Goal: Task Accomplishment & Management: Manage account settings

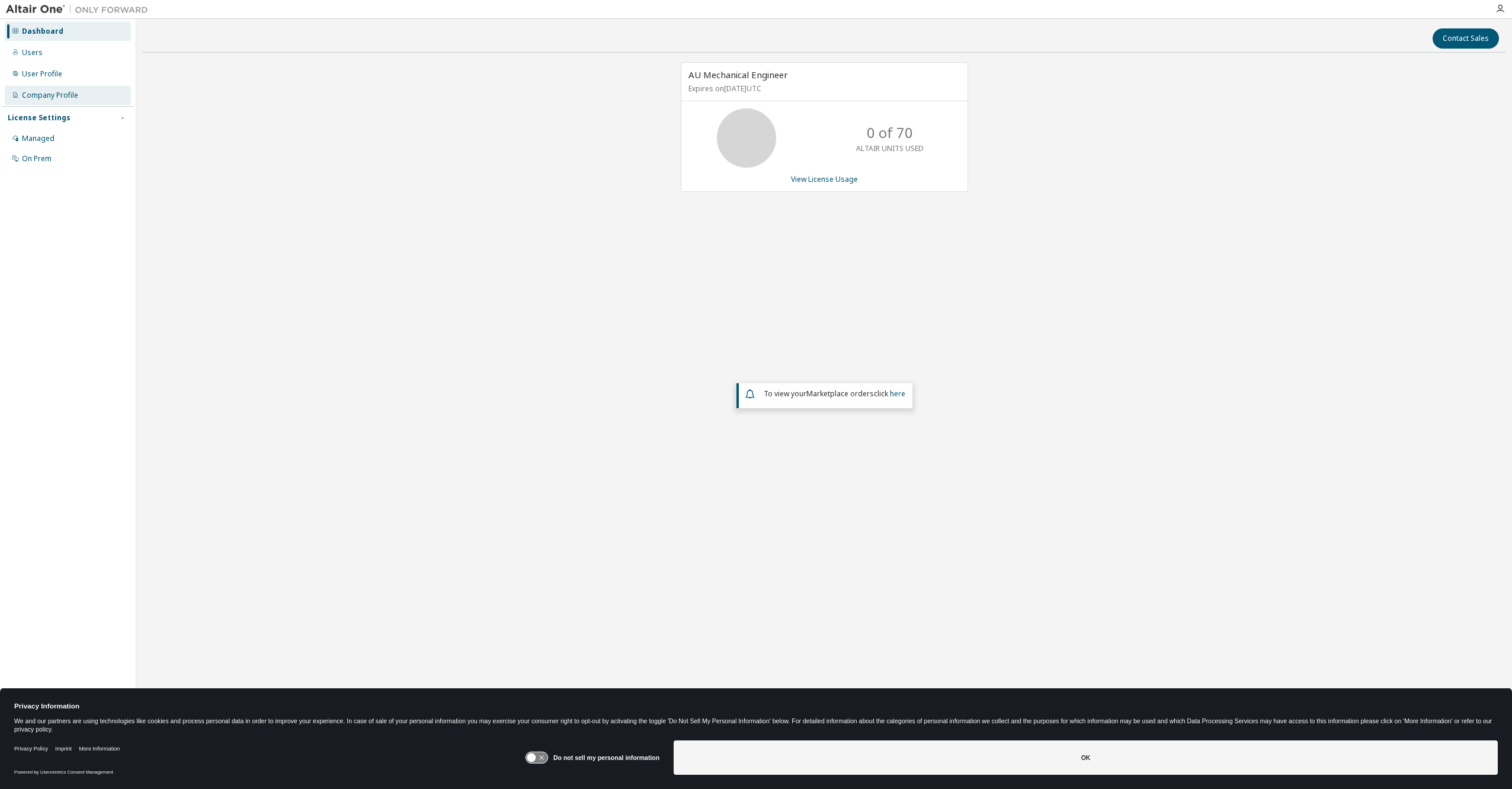
click at [40, 93] on div "Company Profile" at bounding box center [49, 95] width 56 height 10
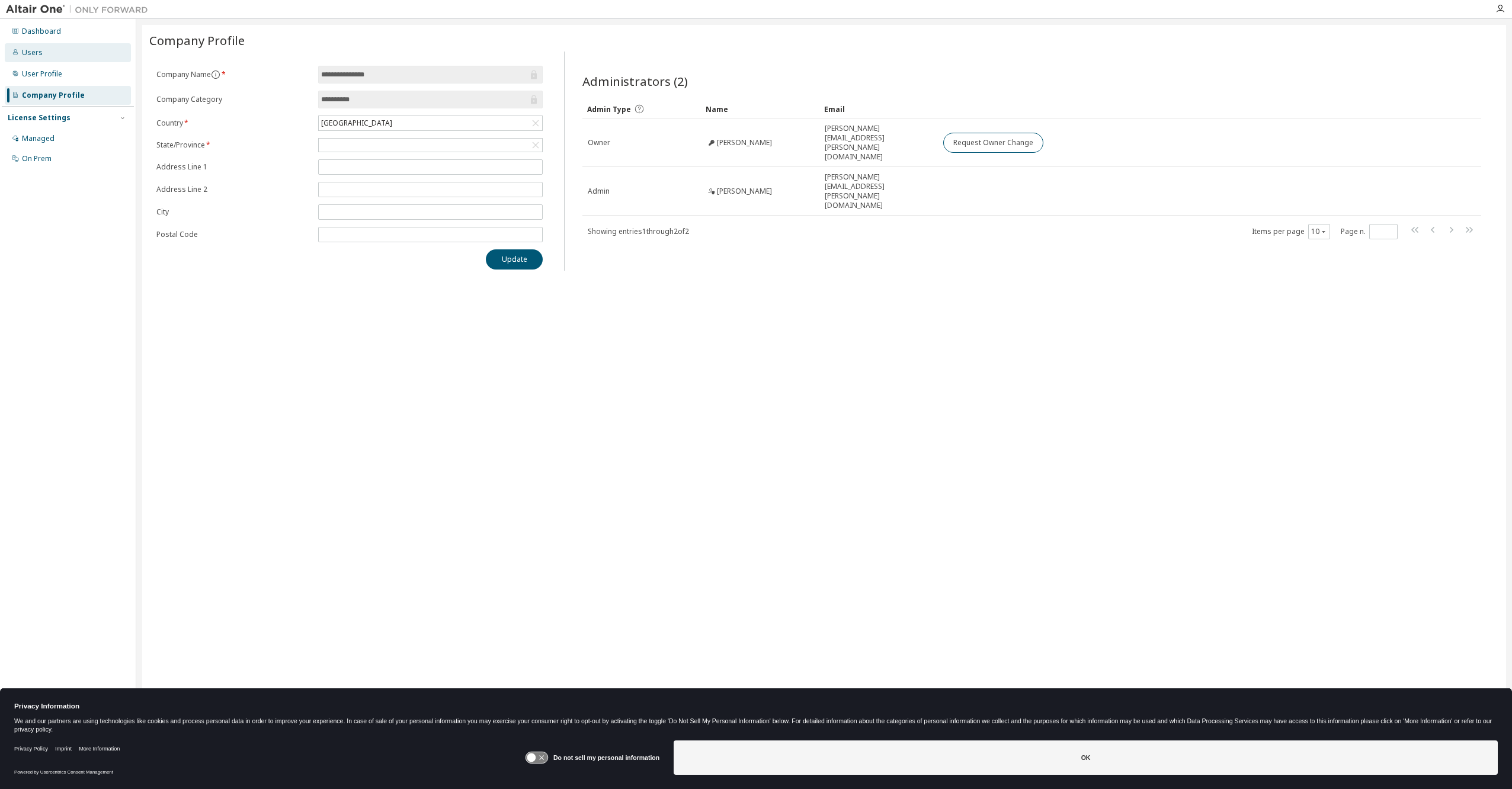
click at [36, 51] on div "Users" at bounding box center [32, 53] width 21 height 10
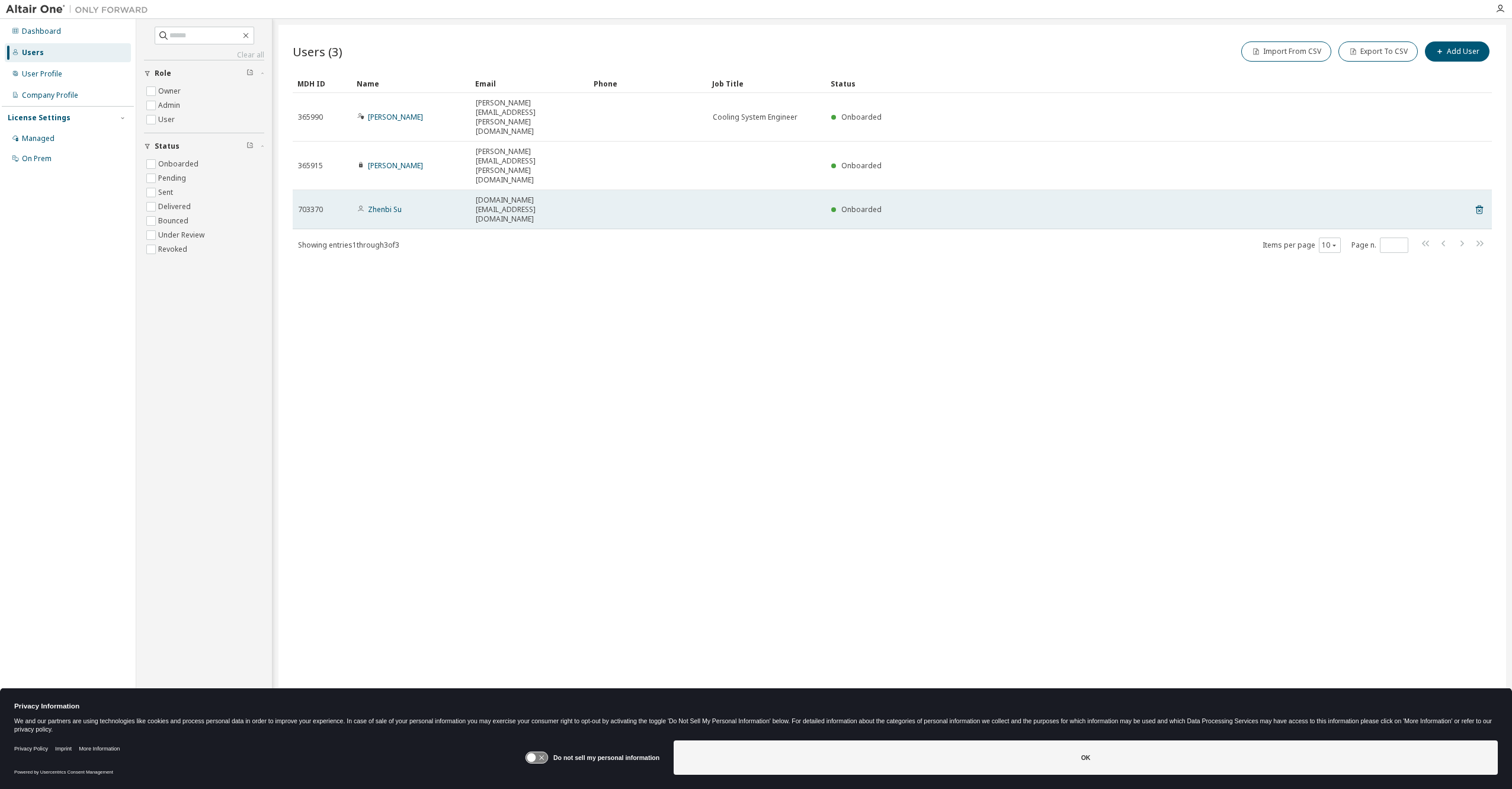
click at [533, 195] on span "[DOMAIN_NAME][EMAIL_ADDRESS][DOMAIN_NAME]" at bounding box center [529, 209] width 108 height 29
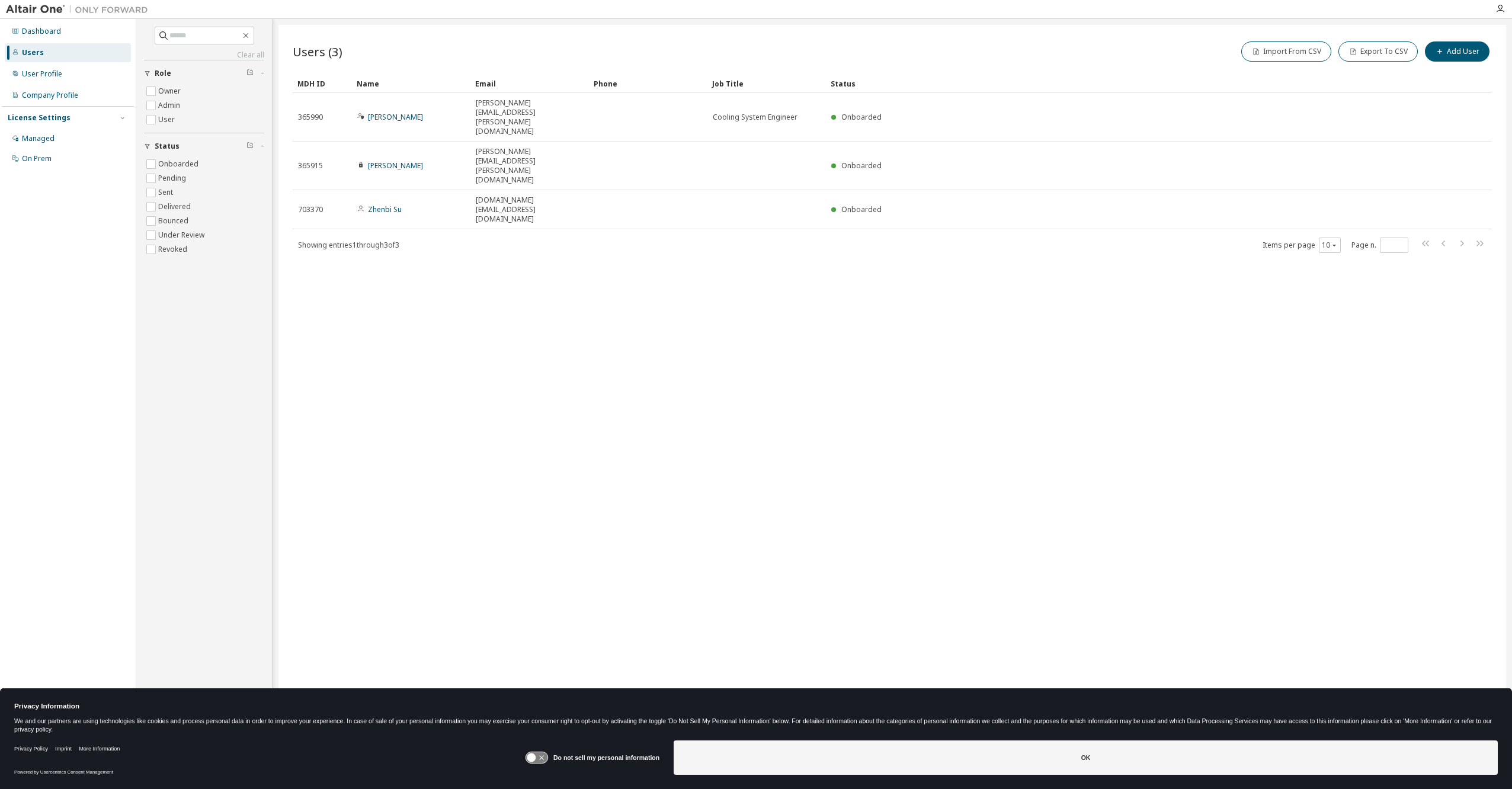
click at [486, 231] on div "Users (3) Import From CSV Export To CSV Add User Clear Load Save Save As Field …" at bounding box center [892, 387] width 1228 height 723
click at [43, 136] on div "Managed" at bounding box center [38, 139] width 33 height 10
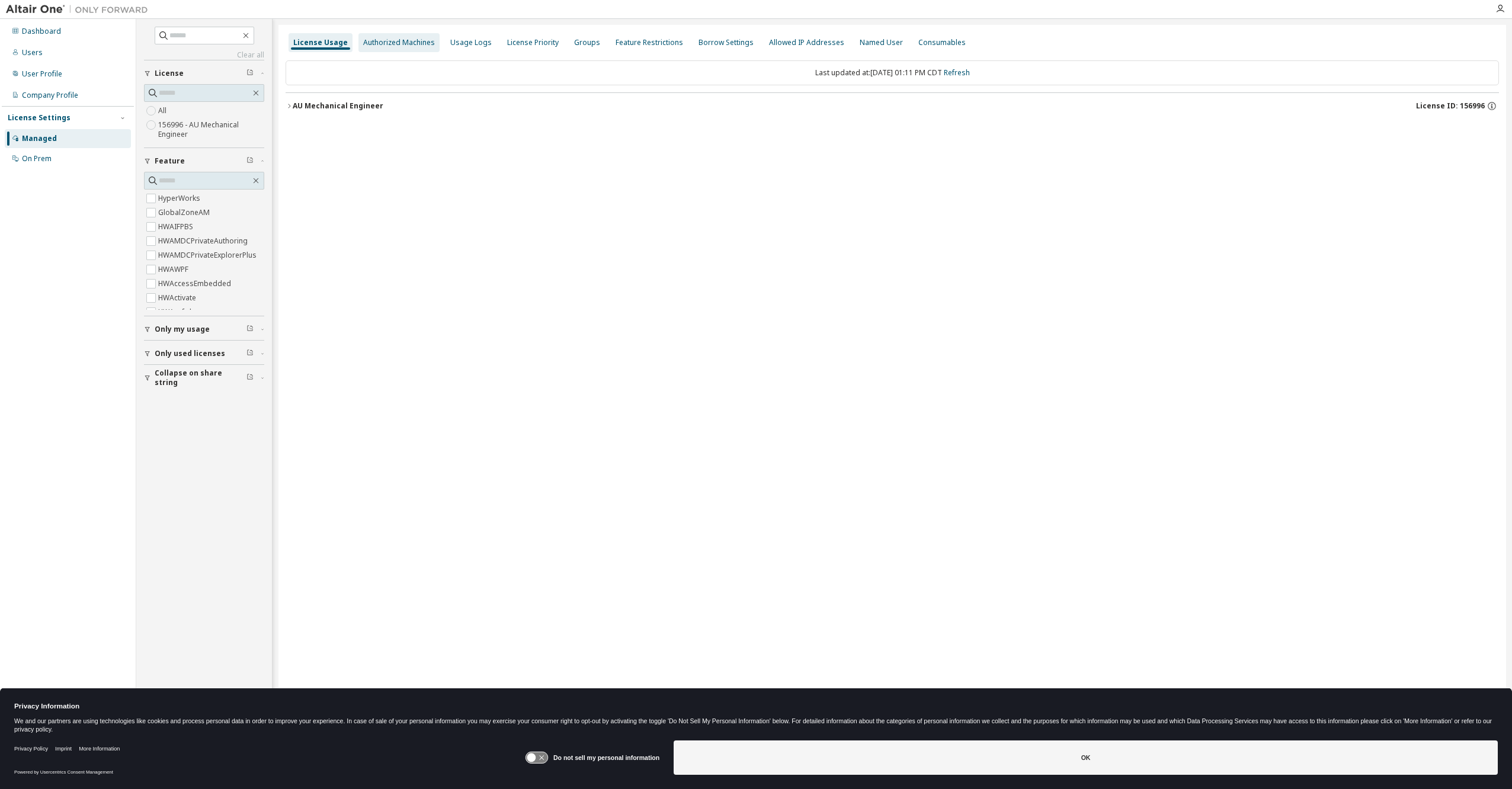
click at [403, 43] on div "Authorized Machines" at bounding box center [399, 43] width 72 height 10
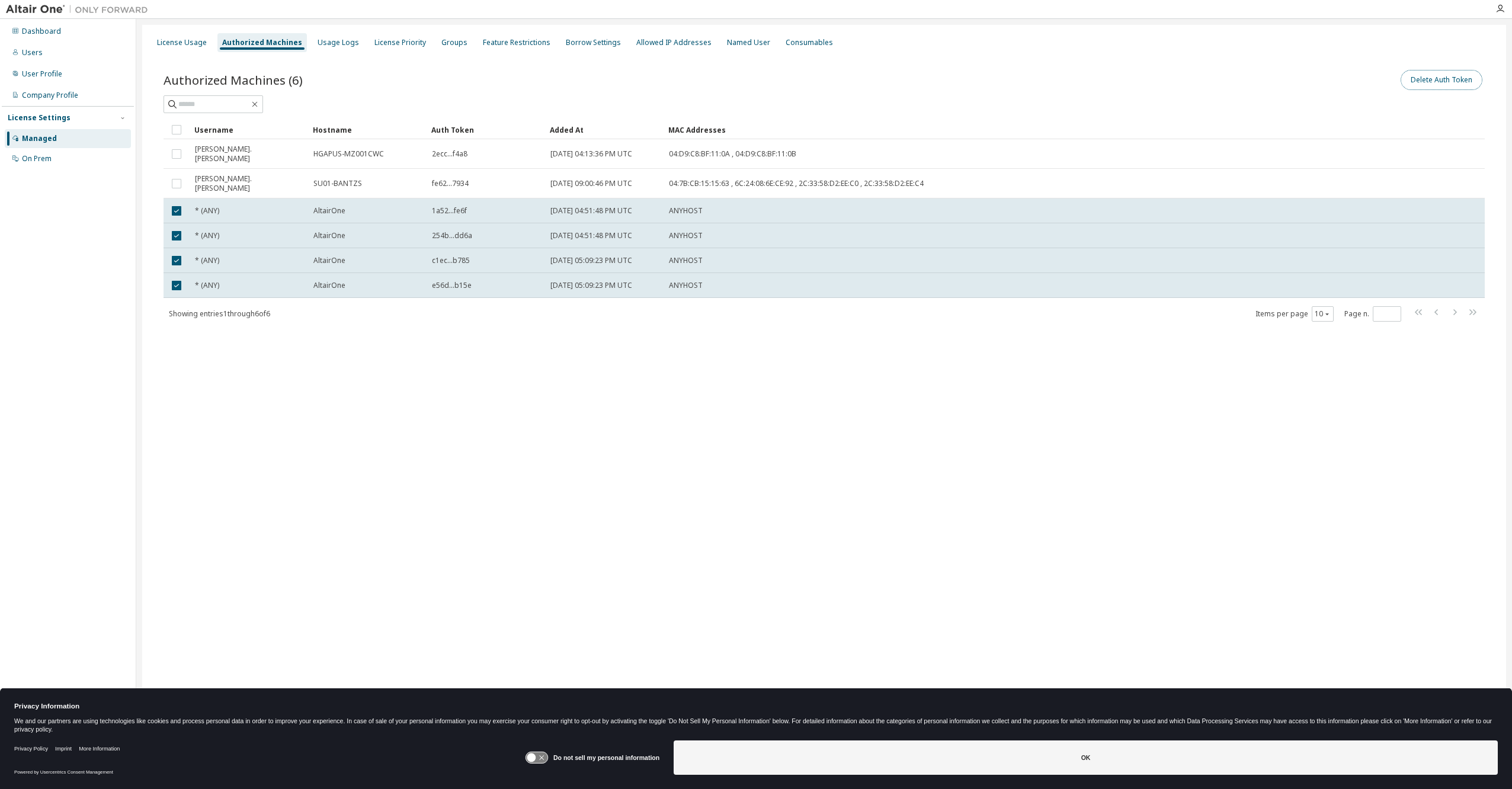
click at [1446, 82] on button "Delete Auth Token" at bounding box center [1441, 79] width 82 height 20
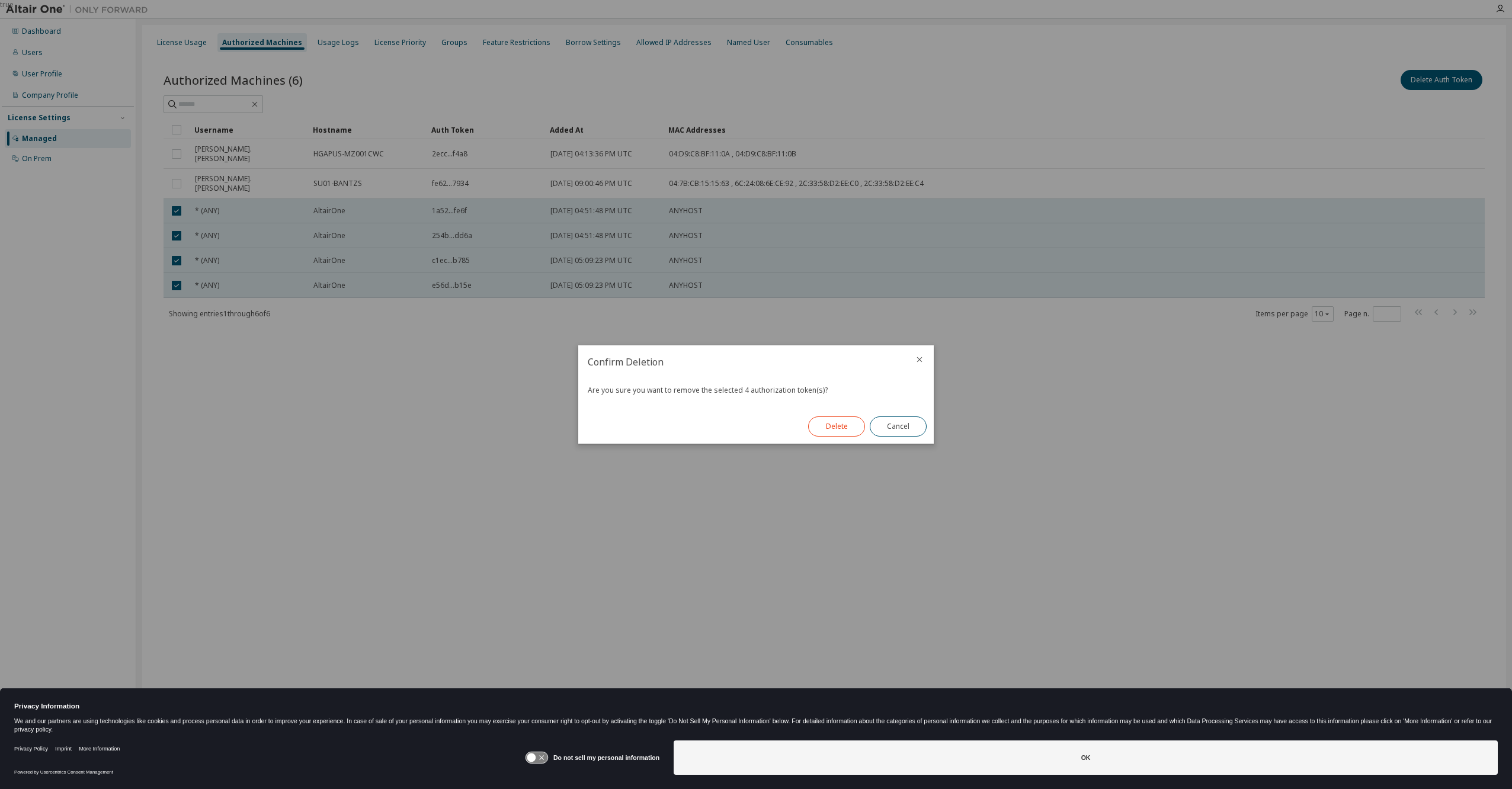
click at [841, 429] on button "Delete" at bounding box center [837, 426] width 57 height 20
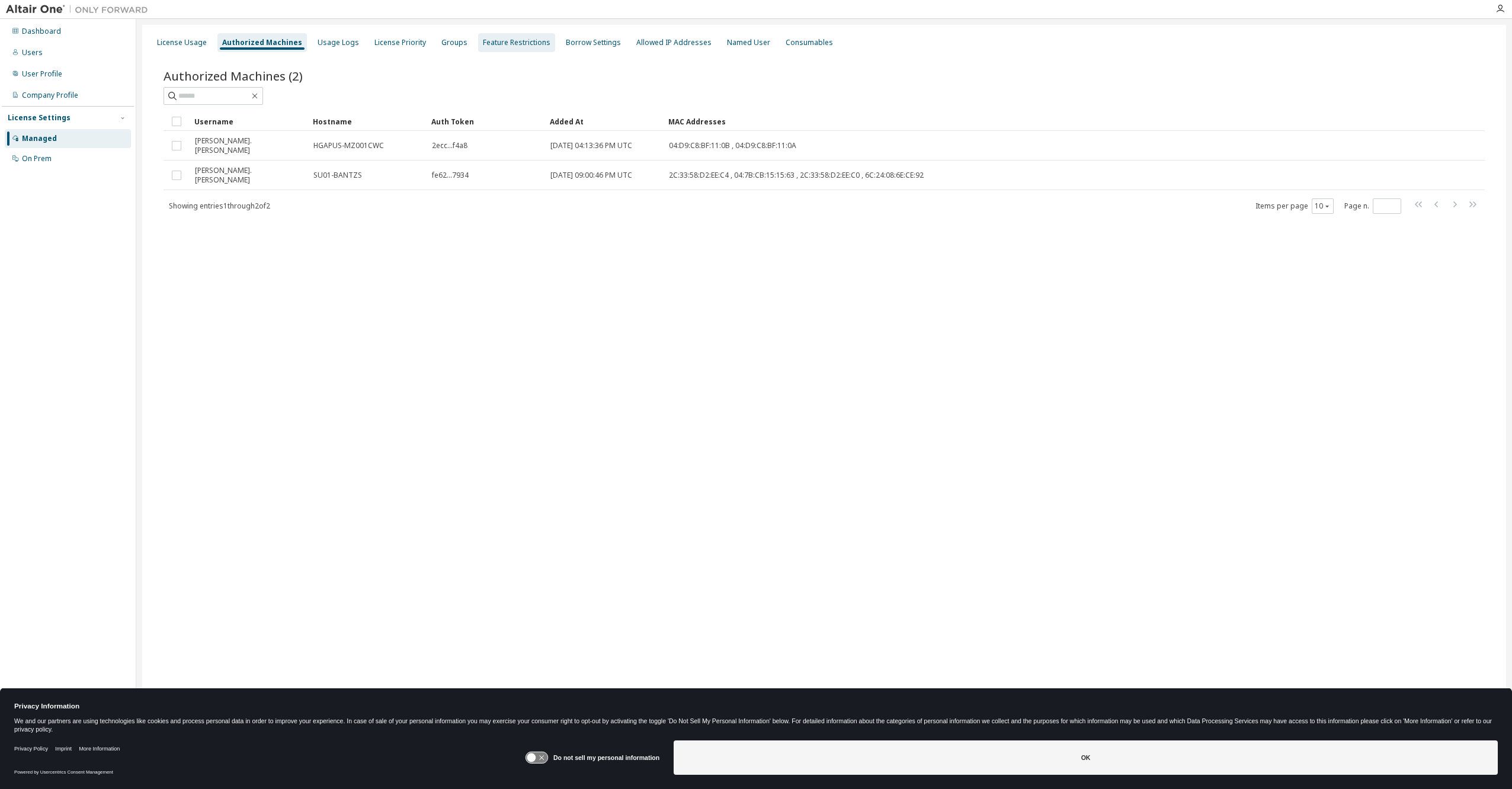
click at [501, 47] on div "Feature Restrictions" at bounding box center [517, 43] width 68 height 10
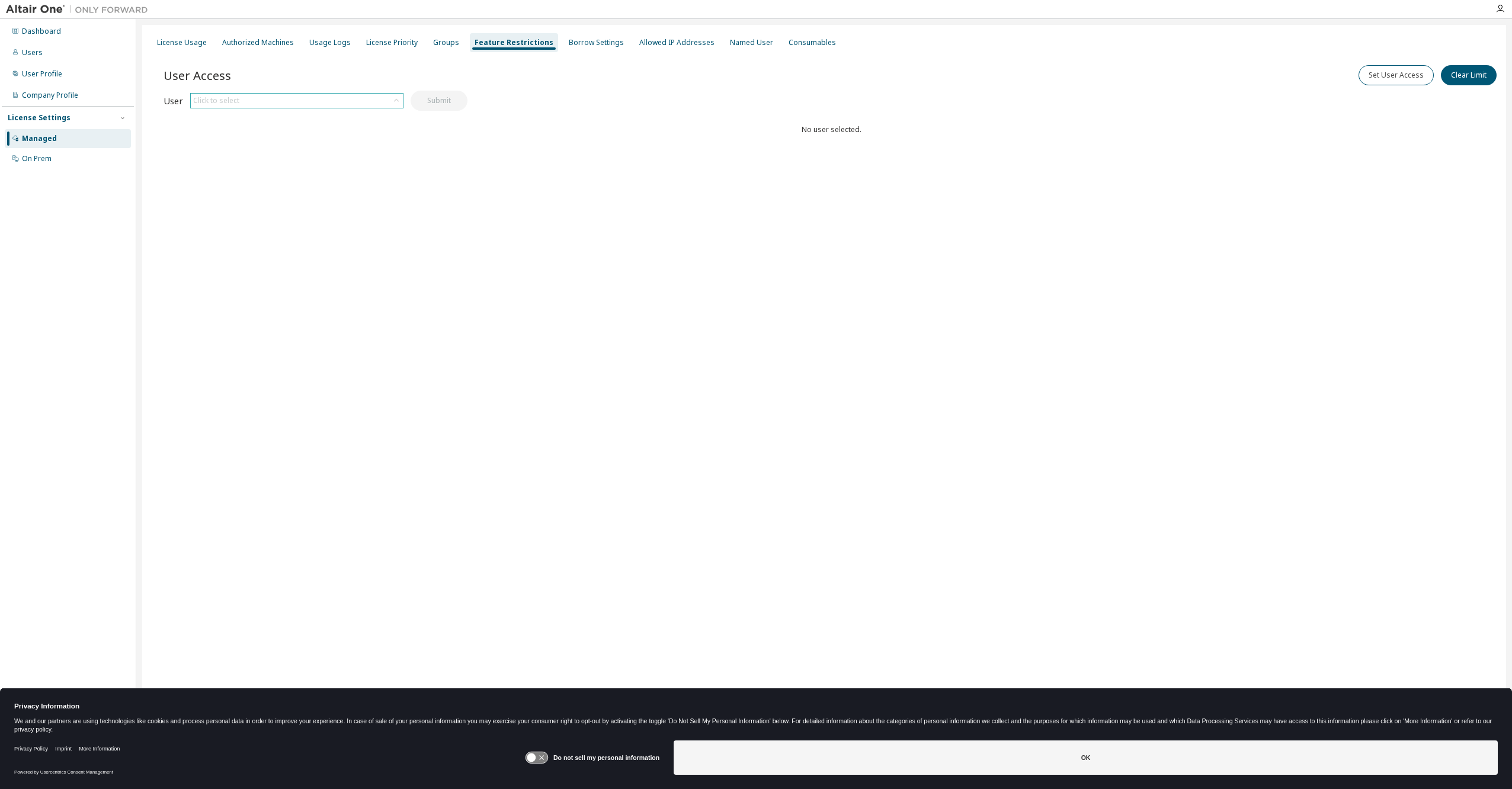
click at [396, 101] on icon at bounding box center [396, 100] width 12 height 12
click at [257, 176] on li "[DOMAIN_NAME][EMAIL_ADDRESS][DOMAIN_NAME]" at bounding box center [296, 183] width 210 height 15
click at [432, 105] on button "Submit" at bounding box center [439, 100] width 57 height 20
click at [346, 102] on div "[DOMAIN_NAME][EMAIL_ADDRESS][DOMAIN_NAME]" at bounding box center [297, 100] width 212 height 14
click at [540, 148] on div "User Access Set User Access Clear Limit Clear Load Save Save As Field Operator …" at bounding box center [832, 124] width 1336 height 142
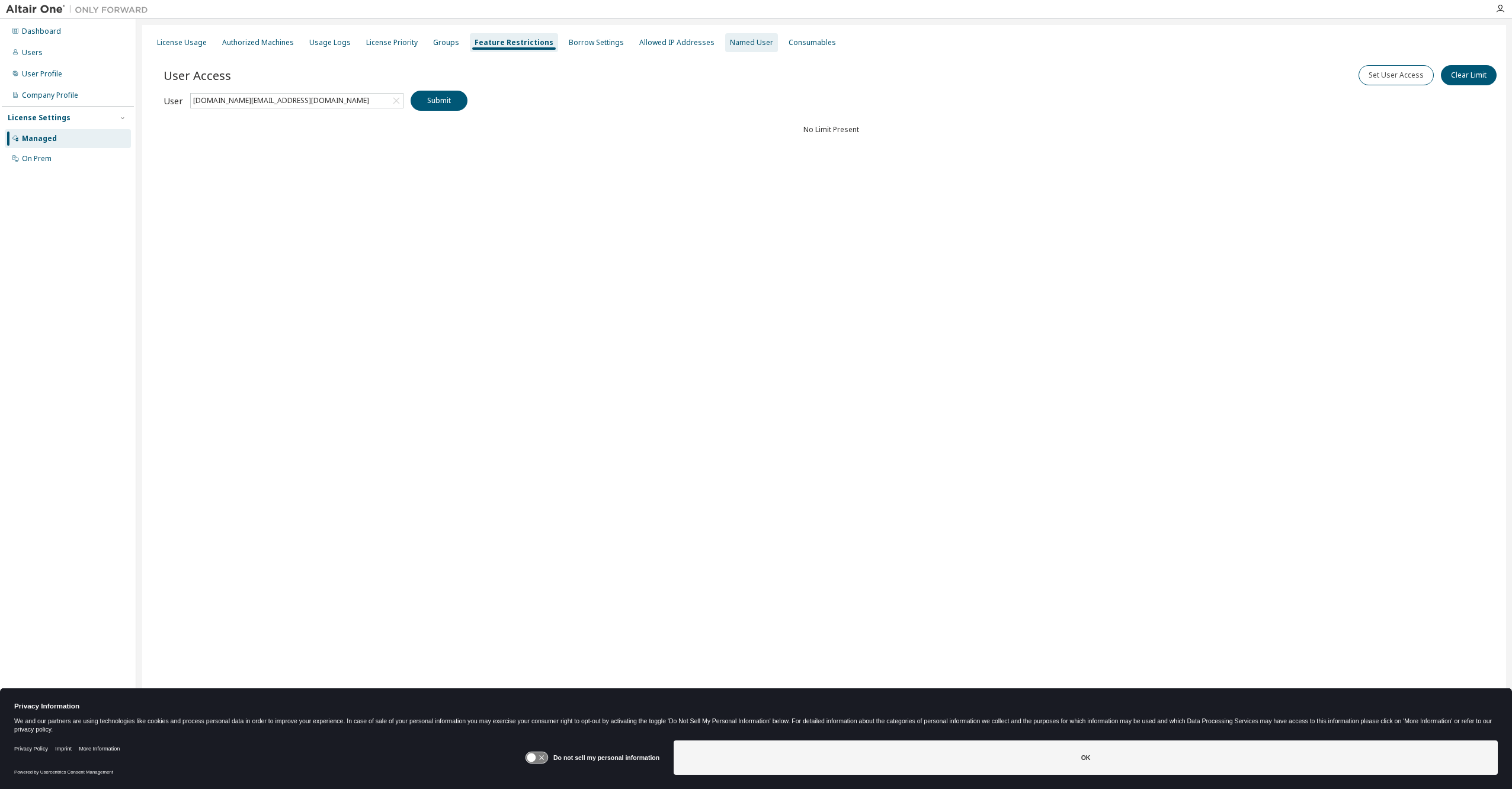
click at [744, 43] on div "Named User" at bounding box center [751, 43] width 43 height 10
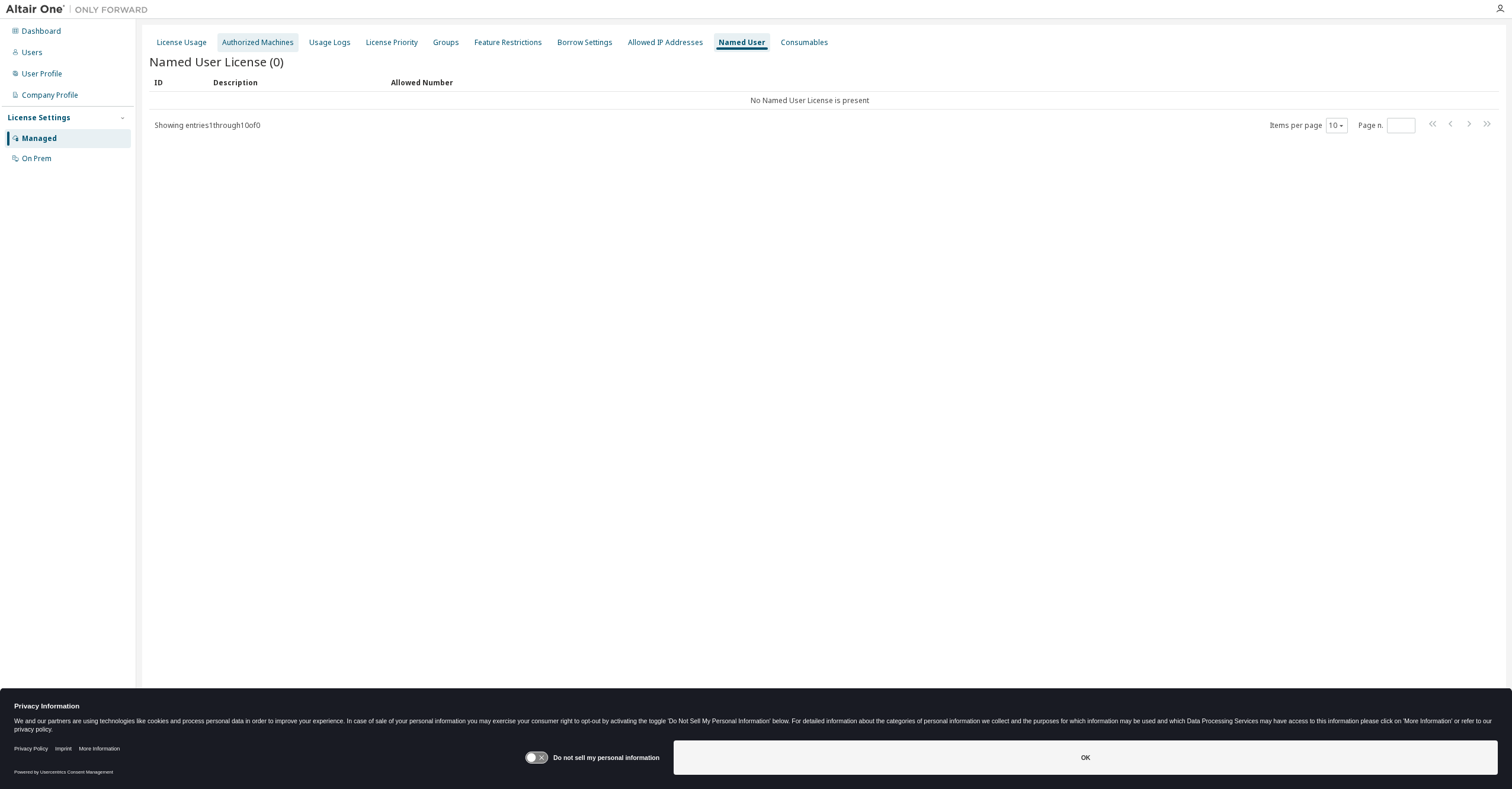
click at [282, 45] on div "Authorized Machines" at bounding box center [258, 43] width 72 height 10
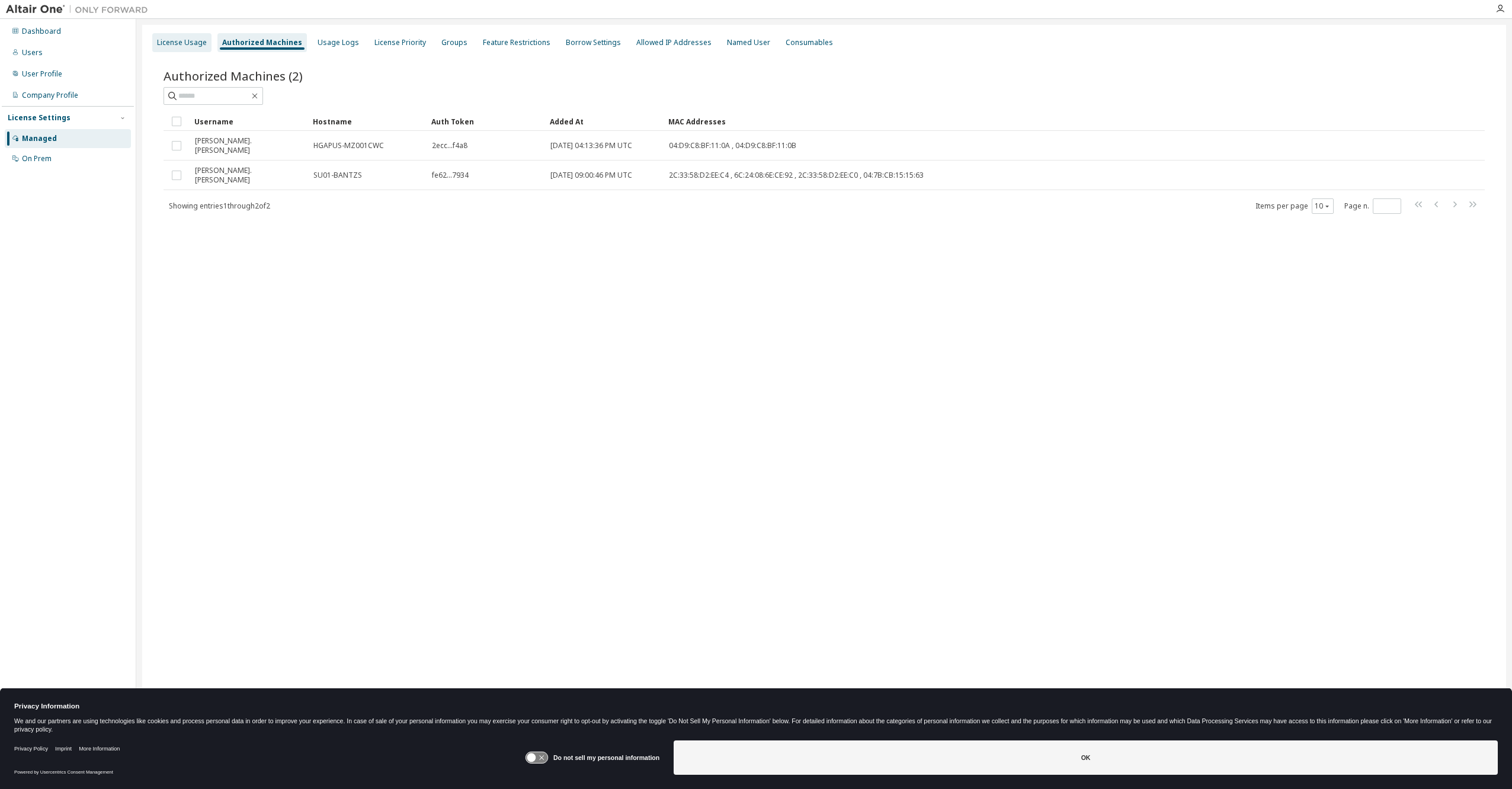
click at [188, 45] on div "License Usage" at bounding box center [181, 43] width 49 height 10
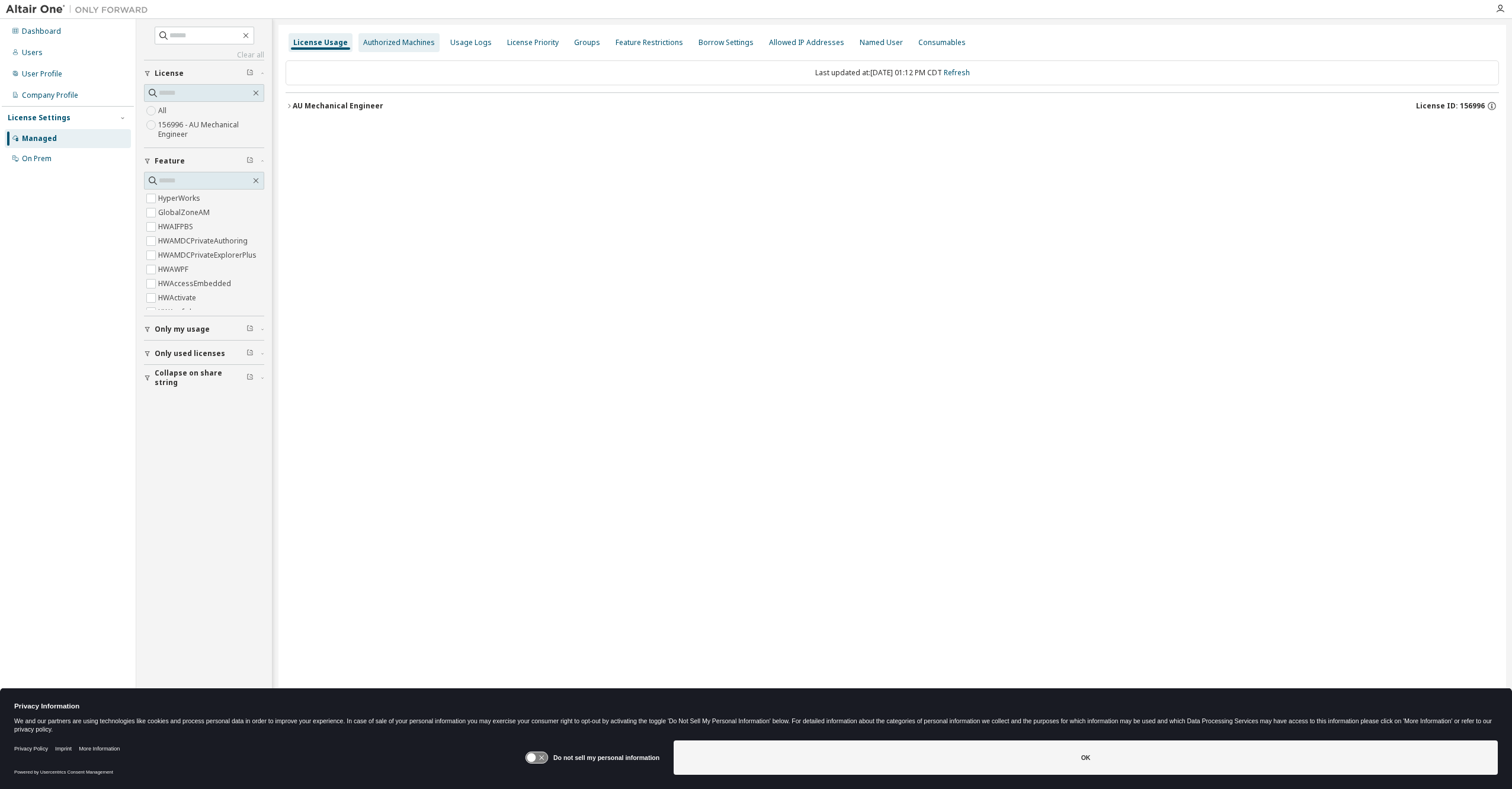
click at [369, 40] on div "Authorized Machines" at bounding box center [399, 43] width 72 height 10
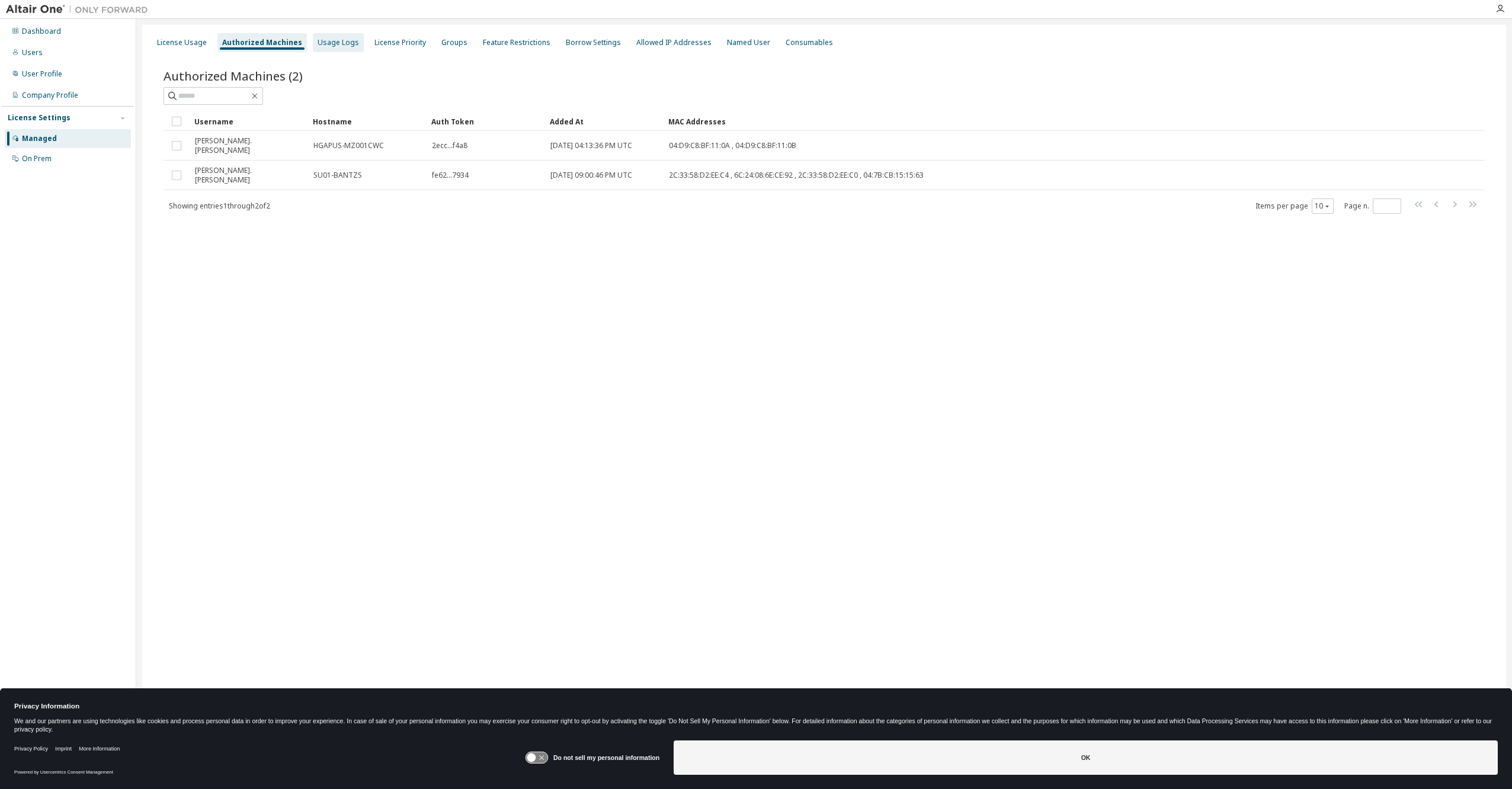
click at [324, 40] on div "Usage Logs" at bounding box center [338, 43] width 41 height 10
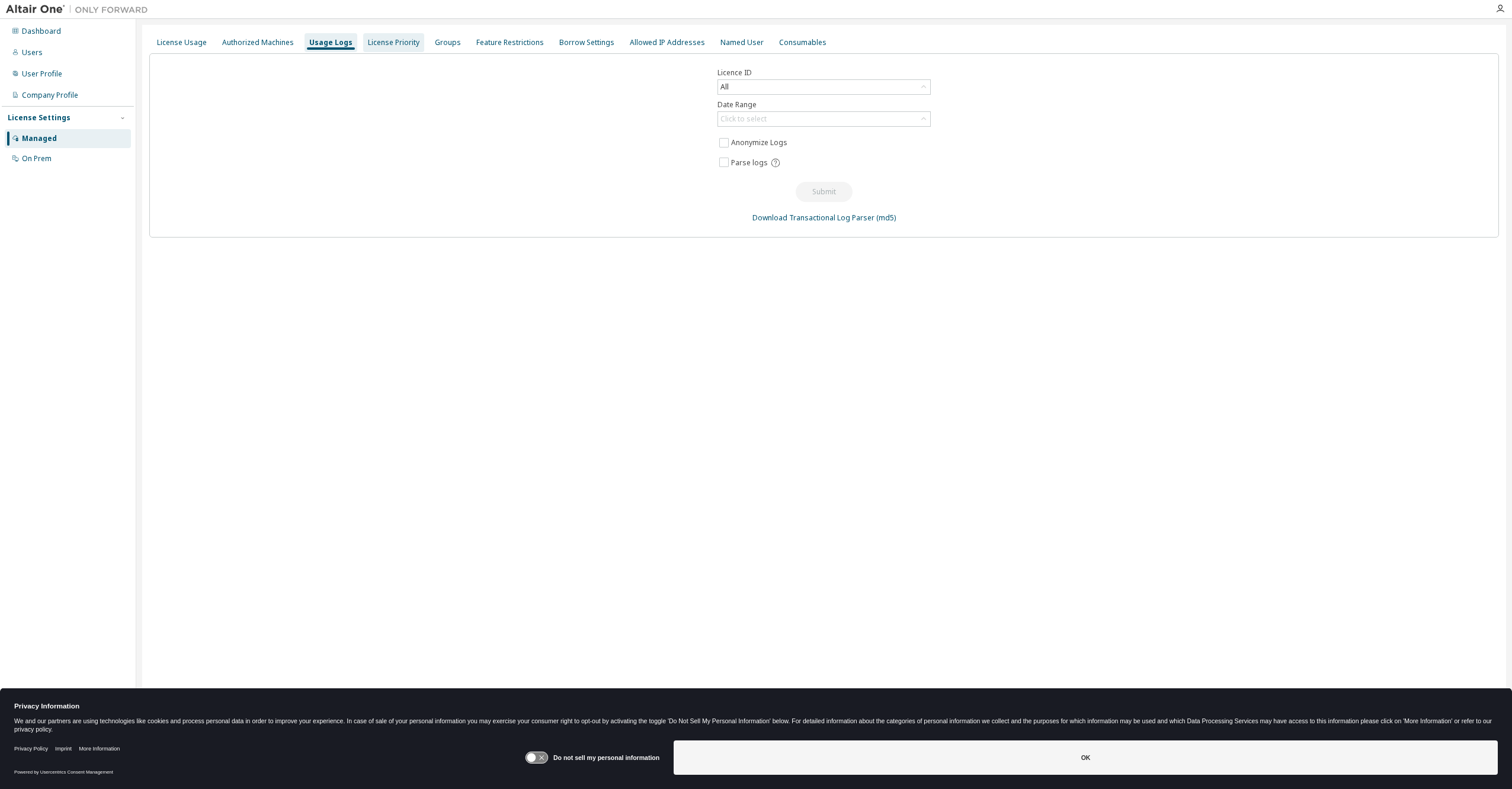
click at [394, 40] on div "License Priority" at bounding box center [394, 43] width 52 height 10
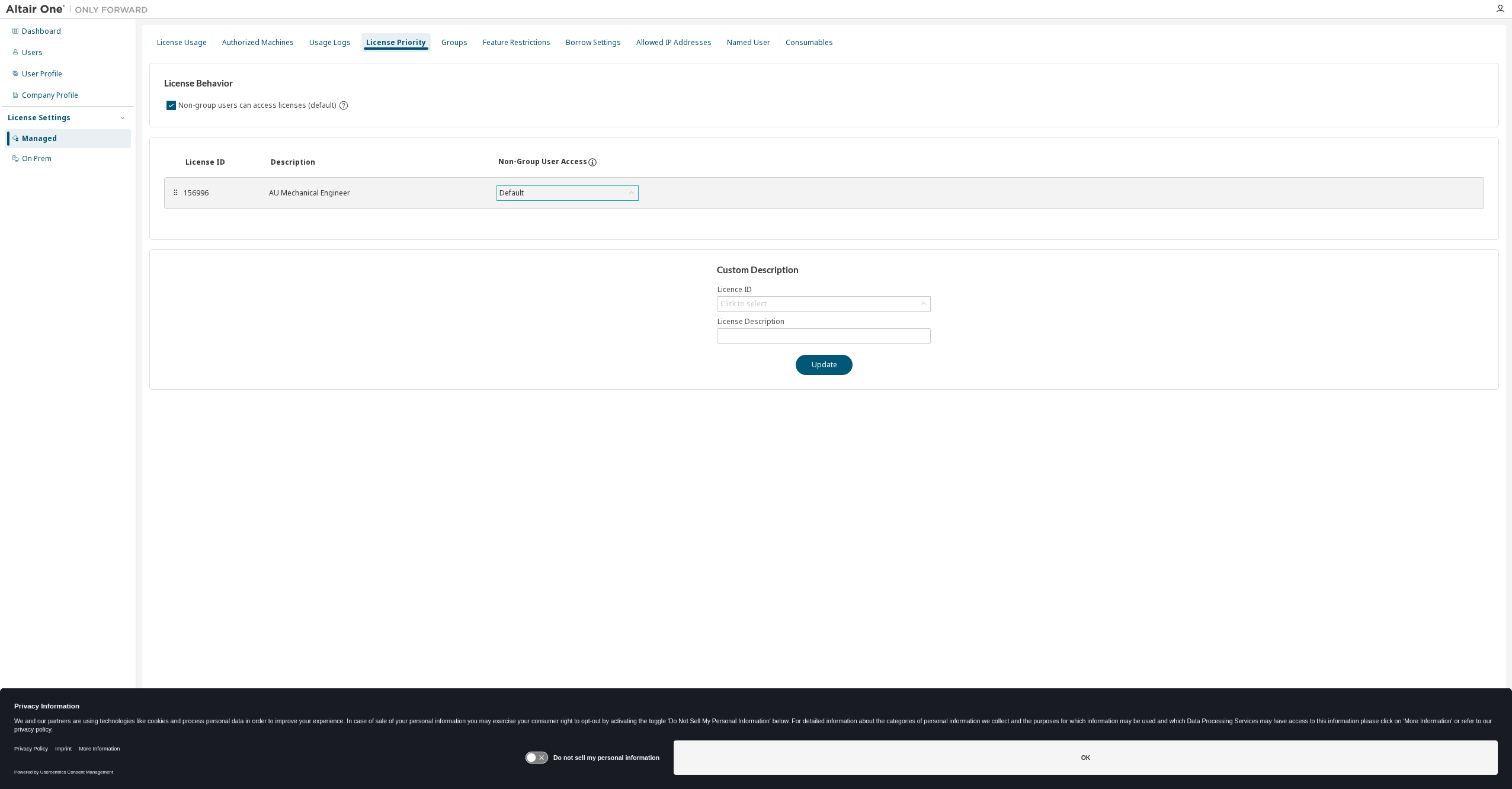
click at [632, 191] on icon at bounding box center [631, 193] width 12 height 12
click at [701, 168] on div "License ID Description Non-Group User Access" at bounding box center [823, 162] width 1320 height 22
click at [441, 43] on div "Groups" at bounding box center [454, 43] width 26 height 10
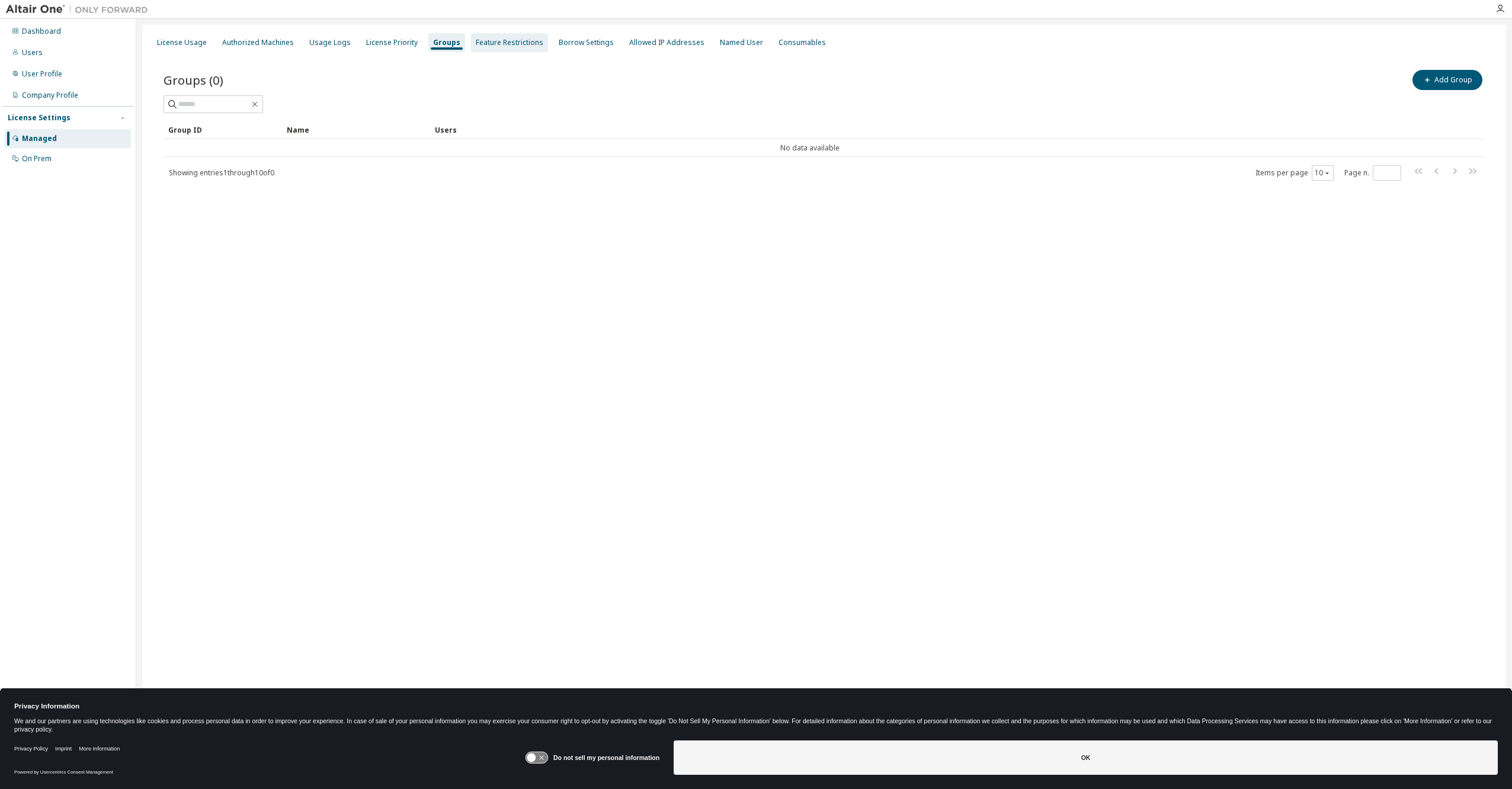
click at [501, 45] on div "Feature Restrictions" at bounding box center [509, 43] width 68 height 10
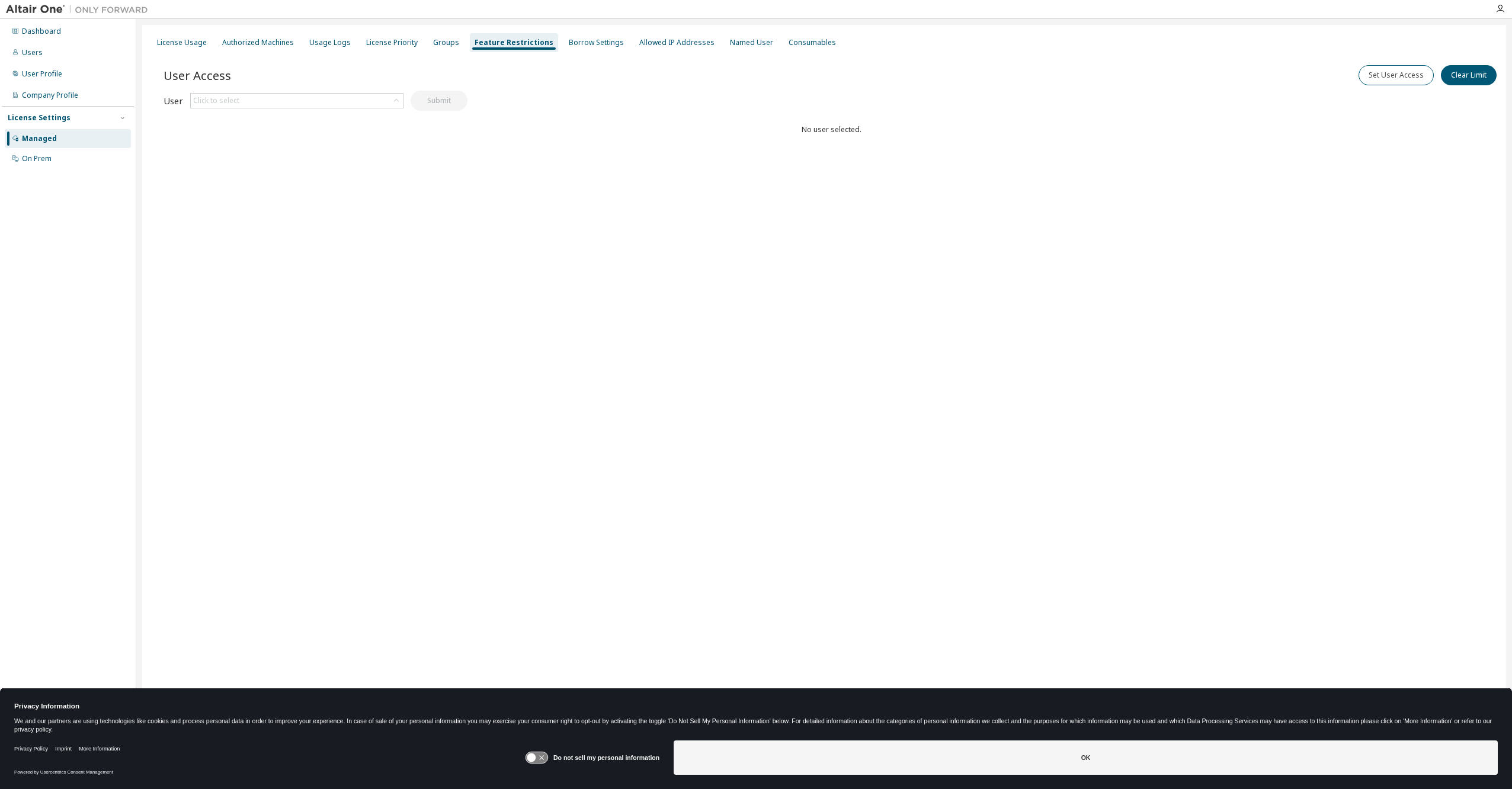
click at [538, 233] on div "License Usage Authorized Machines Usage Logs License Priority Groups Feature Re…" at bounding box center [824, 387] width 1364 height 723
click at [213, 101] on div "Click to select" at bounding box center [216, 101] width 46 height 10
click at [216, 176] on li "[DOMAIN_NAME][EMAIL_ADDRESS][DOMAIN_NAME]" at bounding box center [296, 183] width 210 height 15
click at [480, 148] on div "User Access Set User Access Clear Limit Clear Load Save Save As Field Operator …" at bounding box center [832, 124] width 1336 height 142
click at [393, 100] on icon at bounding box center [396, 100] width 12 height 12
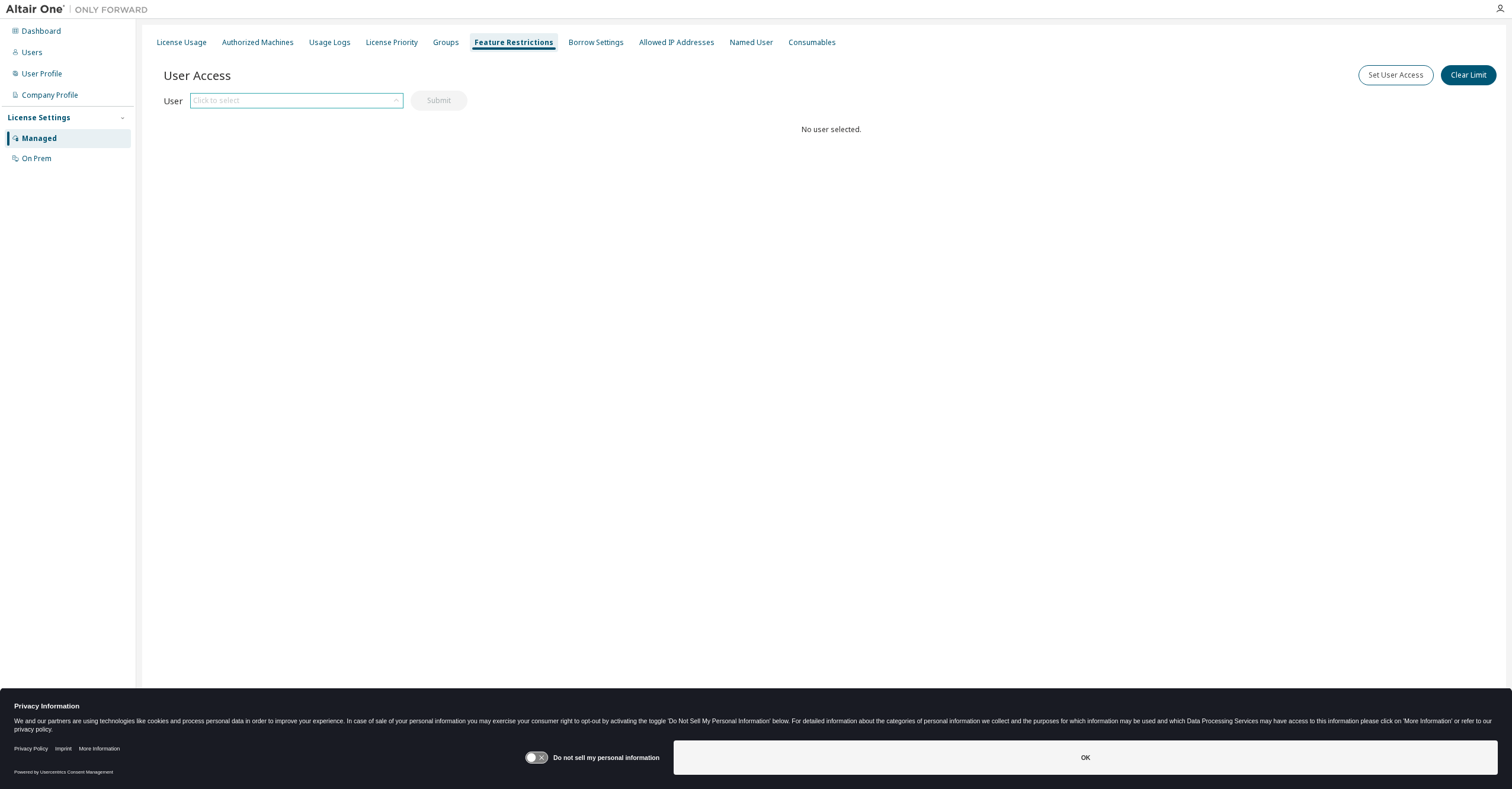
click at [275, 103] on div "Click to select" at bounding box center [297, 100] width 212 height 14
click at [224, 139] on li "[PERSON_NAME][EMAIL_ADDRESS][PERSON_NAME][DOMAIN_NAME]" at bounding box center [296, 139] width 210 height 25
click at [442, 104] on button "Submit" at bounding box center [439, 102] width 57 height 20
click at [438, 100] on button "Submit" at bounding box center [439, 102] width 57 height 20
click at [266, 153] on div "User Access Set User Access Clear Limit Clear Load Save Save As Field Operator …" at bounding box center [832, 124] width 1336 height 142
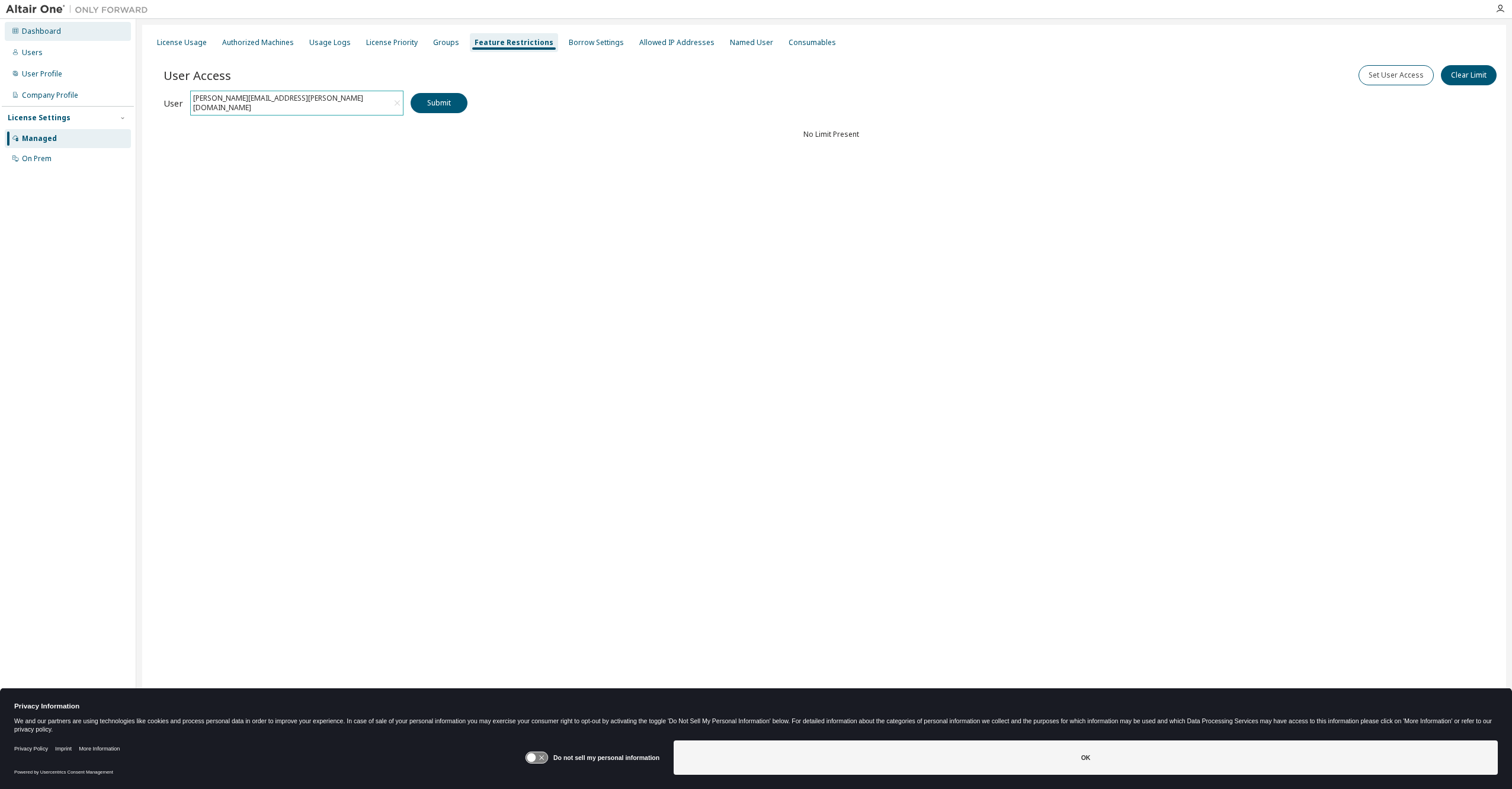
click at [41, 40] on div "Dashboard" at bounding box center [68, 31] width 126 height 19
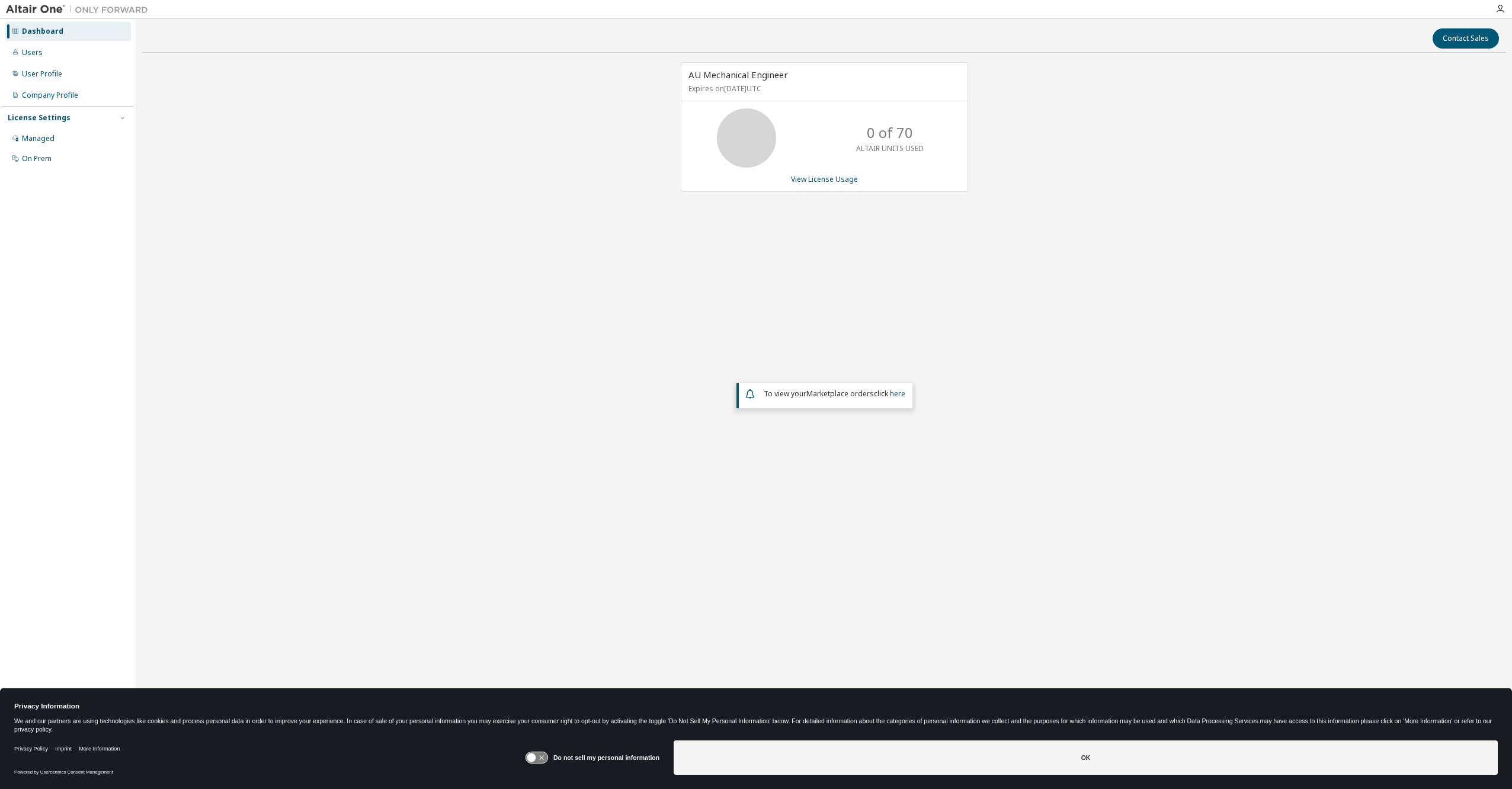
click at [572, 486] on div "AU Mechanical Engineer Expires on [DATE] UTC 0 of 70 ALTAIR UNITS USED View Lic…" at bounding box center [824, 319] width 1364 height 513
click at [513, 387] on div "AU Mechanical Engineer Expires on [DATE] UTC 0 of 70 ALTAIR UNITS USED View Lic…" at bounding box center [824, 319] width 1364 height 513
click at [536, 758] on icon at bounding box center [531, 758] width 9 height 9
click at [541, 759] on icon at bounding box center [536, 758] width 22 height 11
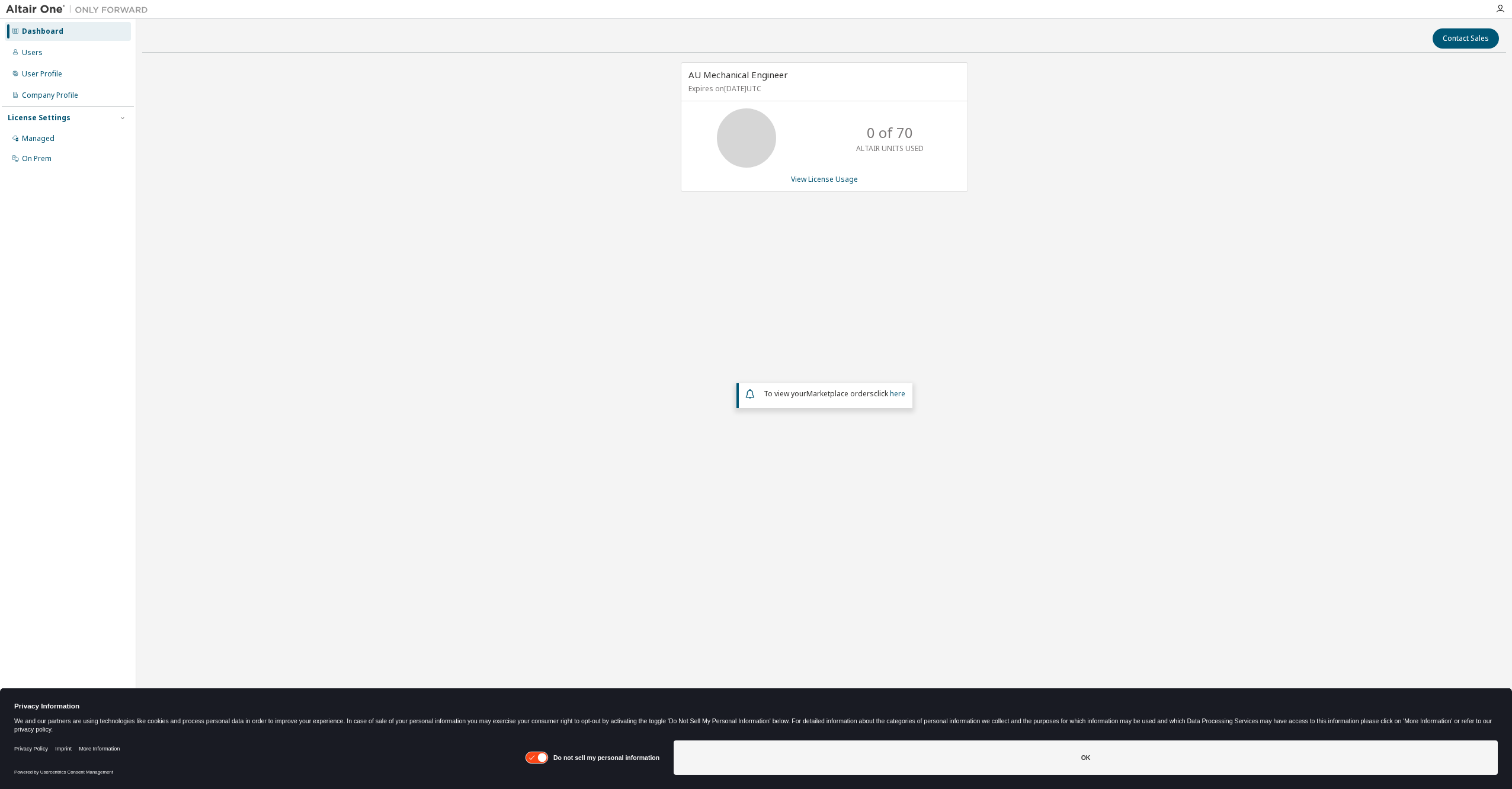
click at [1084, 751] on button "OK" at bounding box center [1085, 757] width 824 height 34
